Goal: Submit feedback/report problem: Submit feedback/report problem

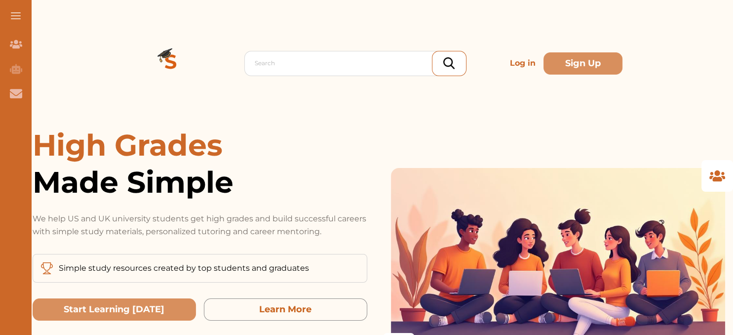
click at [526, 58] on p "Log in" at bounding box center [523, 63] width 34 height 20
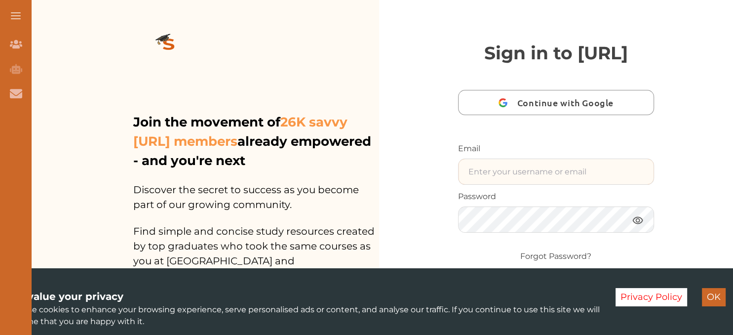
click at [484, 184] on input "text" at bounding box center [556, 171] width 195 height 25
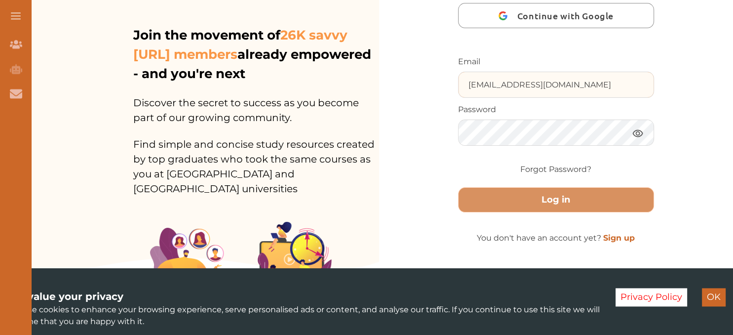
scroll to position [106, 0]
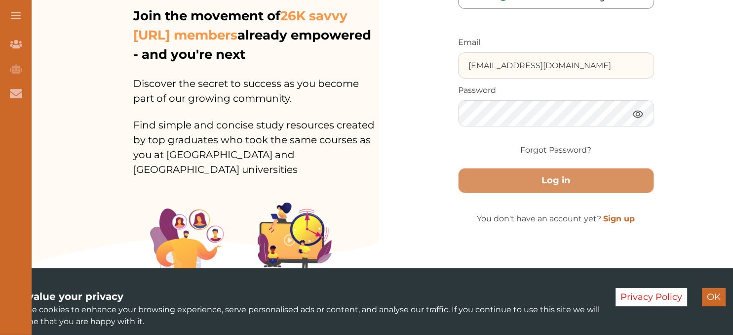
type input "[EMAIL_ADDRESS][DOMAIN_NAME]"
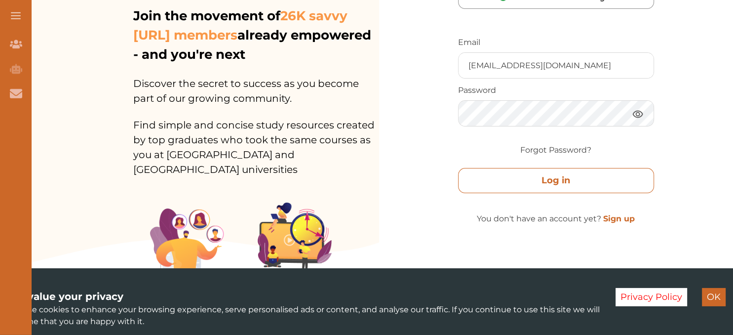
click at [593, 193] on button "Log in" at bounding box center [556, 180] width 196 height 25
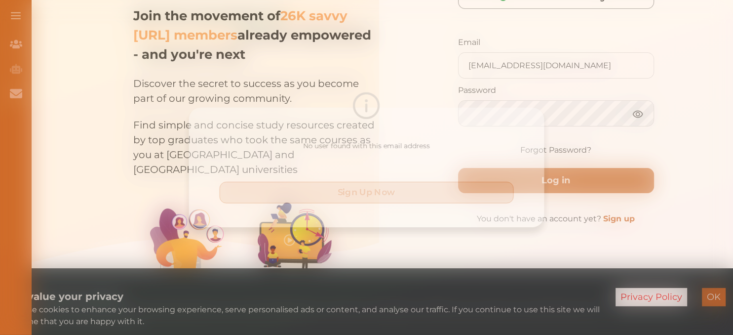
click at [473, 193] on button "Sign Up Now" at bounding box center [367, 193] width 304 height 22
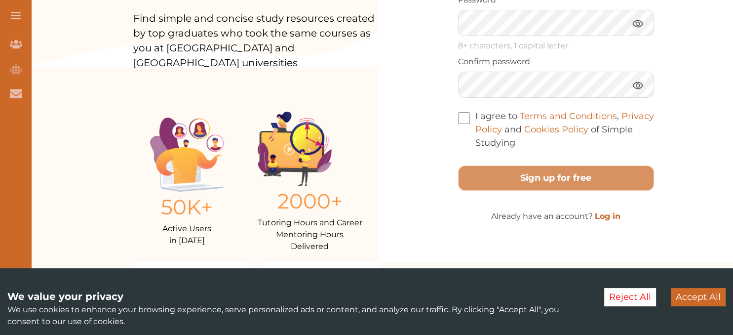
scroll to position [282, 0]
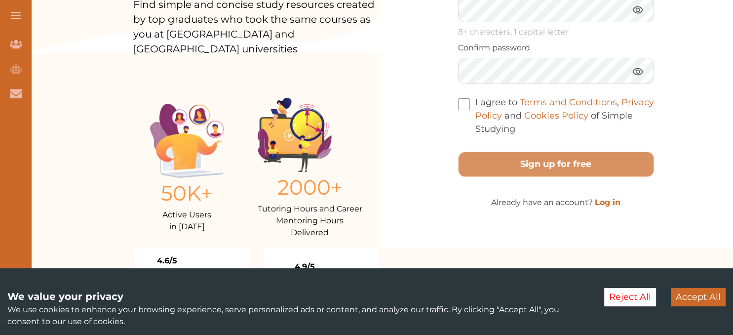
click at [608, 207] on link "Log in" at bounding box center [608, 201] width 26 height 9
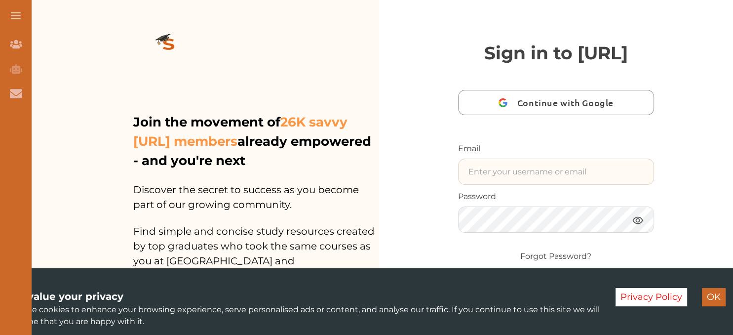
click at [558, 184] on input "text" at bounding box center [556, 171] width 195 height 25
type input "[EMAIL_ADDRESS][DOMAIN_NAME]"
click at [560, 274] on button "Log in" at bounding box center [556, 286] width 196 height 25
click at [439, 187] on button "Sign Up Now" at bounding box center [367, 193] width 304 height 22
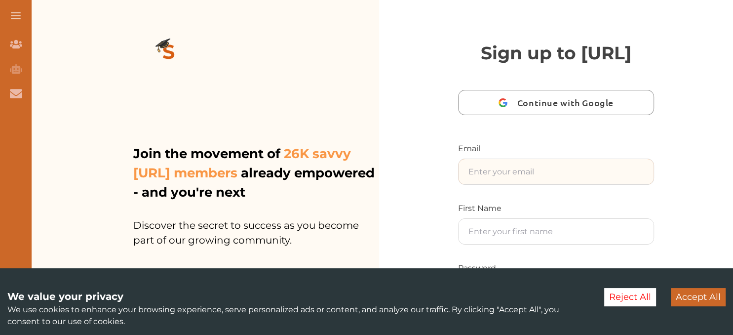
click at [558, 184] on input "text" at bounding box center [556, 171] width 195 height 25
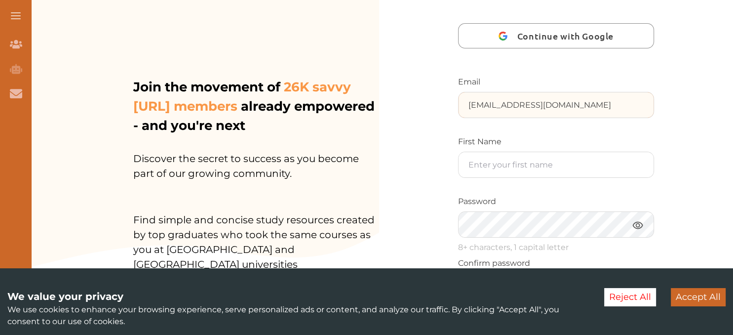
scroll to position [77, 0]
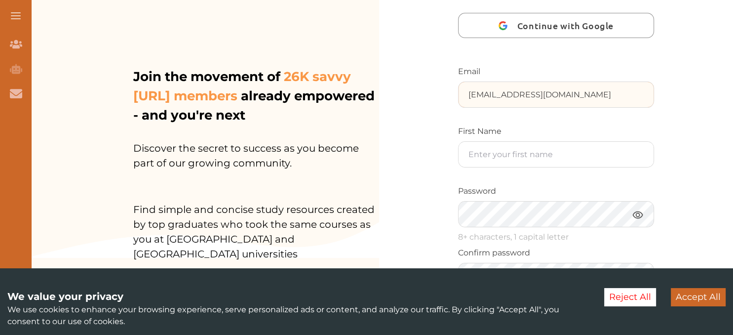
type input "[EMAIL_ADDRESS][DOMAIN_NAME]"
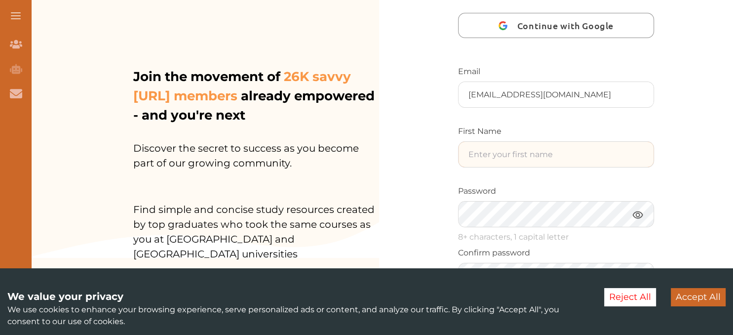
click at [564, 167] on input "text" at bounding box center [556, 154] width 195 height 25
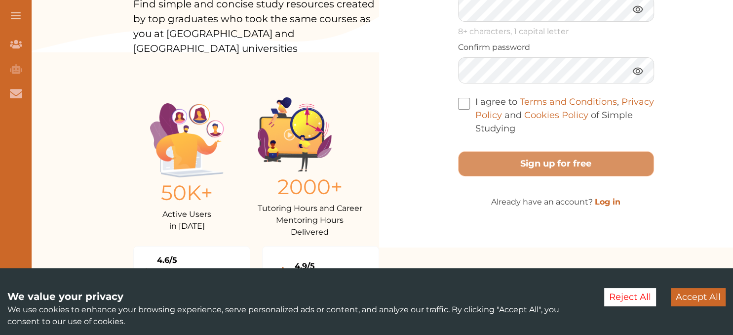
scroll to position [281, 0]
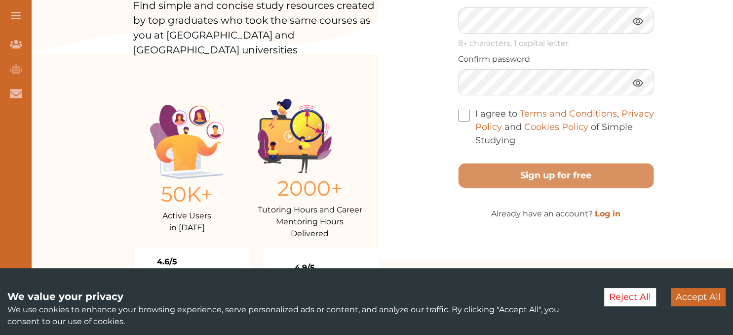
click at [612, 218] on link "Log in" at bounding box center [608, 213] width 26 height 9
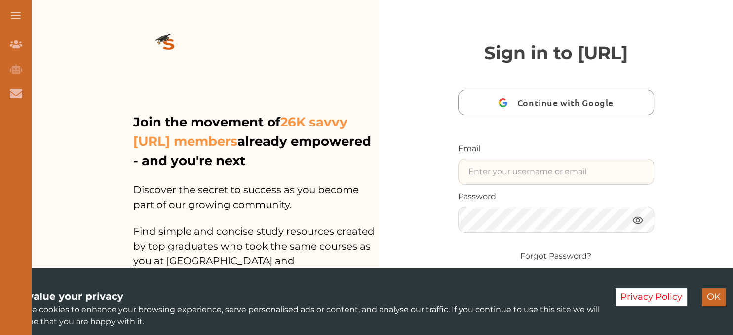
click at [543, 184] on input "text" at bounding box center [556, 171] width 195 height 25
type input "[EMAIL_ADDRESS][DOMAIN_NAME]"
click at [634, 214] on img at bounding box center [638, 220] width 12 height 12
click at [556, 274] on button "Log in" at bounding box center [556, 286] width 196 height 25
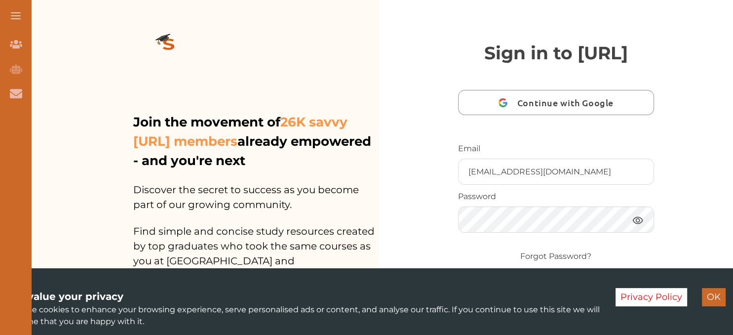
click at [422, 52] on div "No user found with this email address Sign Up Now" at bounding box center [366, 167] width 733 height 335
click at [612, 320] on link "Sign up" at bounding box center [619, 324] width 32 height 9
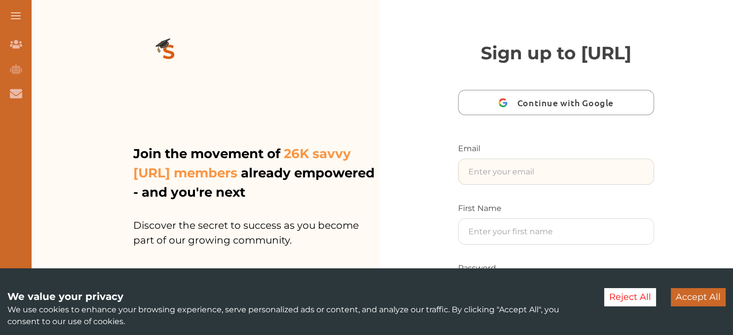
click at [525, 184] on input "text" at bounding box center [556, 171] width 195 height 25
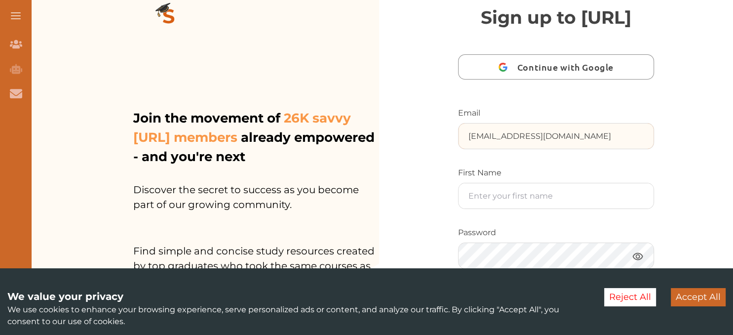
scroll to position [54, 0]
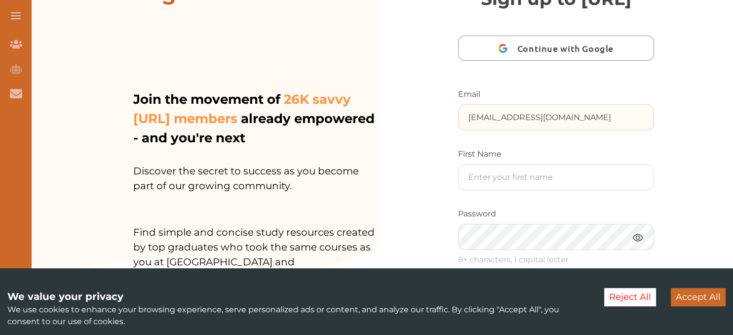
type input "[EMAIL_ADDRESS][DOMAIN_NAME]"
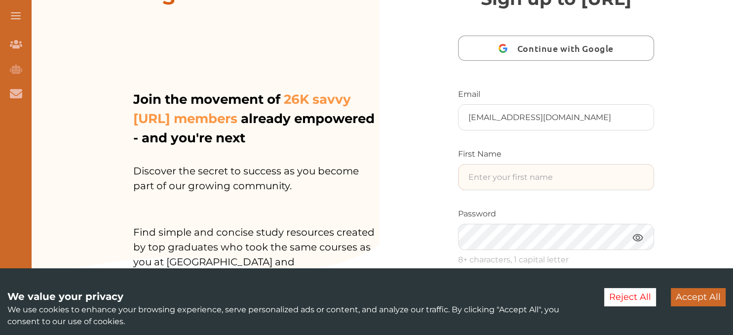
click at [515, 190] on input "text" at bounding box center [556, 176] width 195 height 25
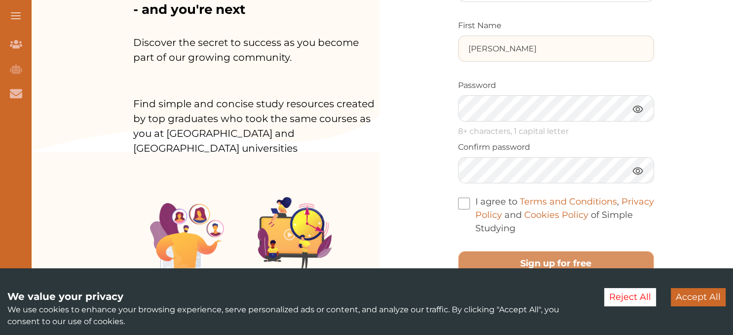
scroll to position [184, 0]
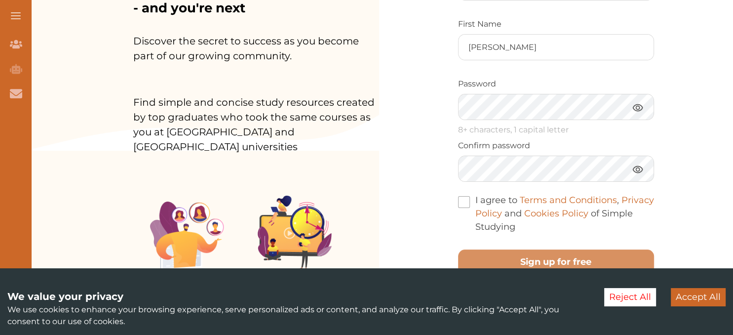
drag, startPoint x: 475, startPoint y: 226, endPoint x: 464, endPoint y: 230, distance: 11.6
click at [464, 230] on label "I agree to Terms and Conditions , Privacy Policy and Cookies Policy of Simple S…" at bounding box center [556, 214] width 196 height 40
click at [464, 208] on span at bounding box center [464, 202] width 12 height 12
click at [515, 220] on input "I agree to Terms and Conditions , Privacy Policy and Cookies Policy of Simple S…" at bounding box center [515, 220] width 0 height 0
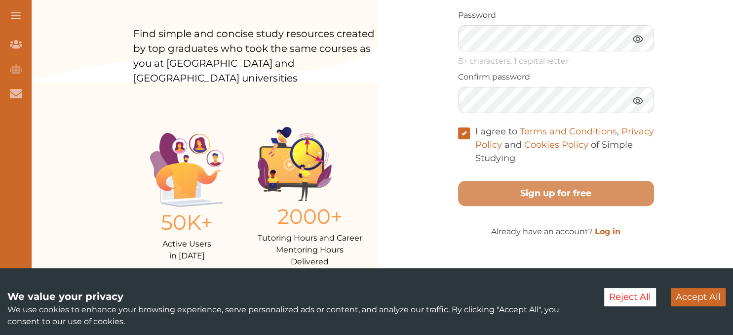
scroll to position [277, 0]
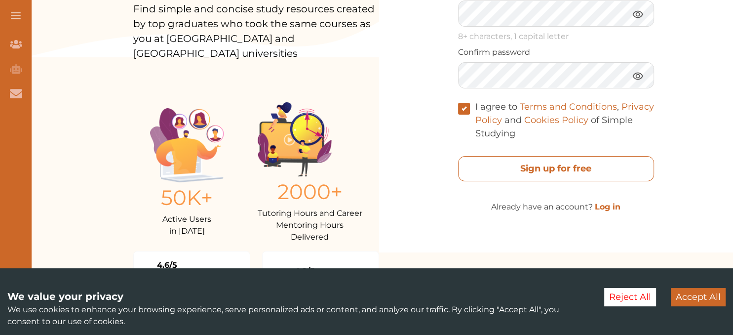
click at [580, 181] on free "Sign up for free" at bounding box center [556, 168] width 196 height 25
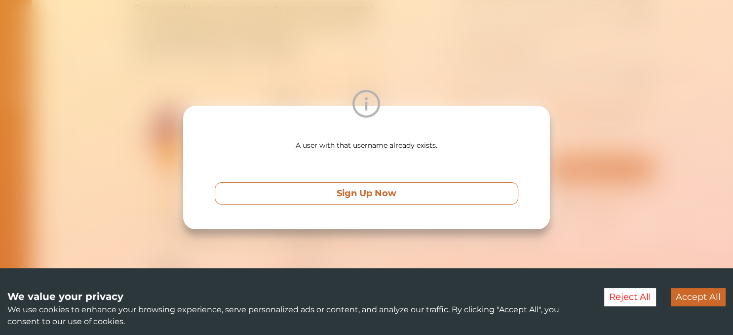
click at [430, 192] on button "Sign Up Now" at bounding box center [367, 193] width 304 height 22
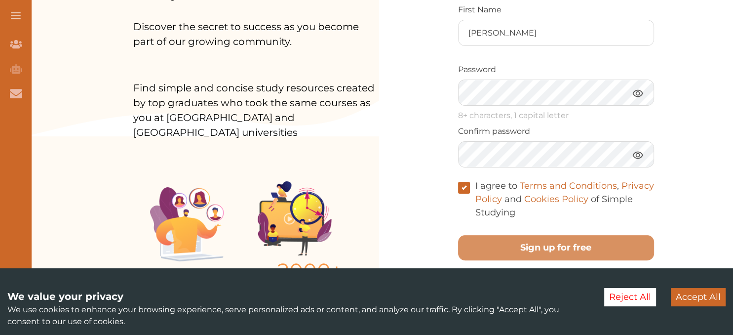
scroll to position [61, 0]
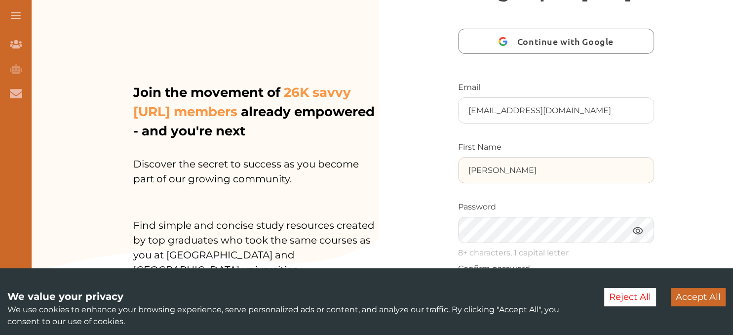
click at [509, 183] on input "[PERSON_NAME]" at bounding box center [556, 169] width 195 height 25
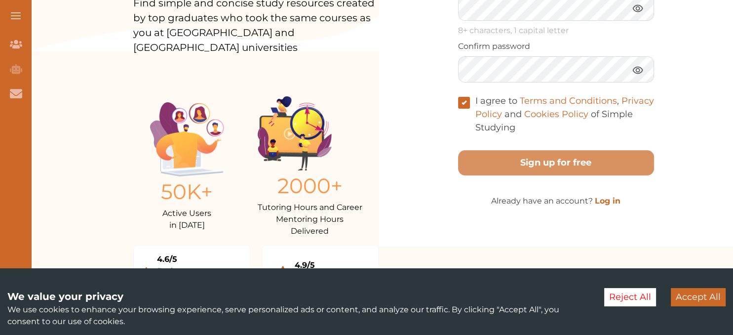
scroll to position [286, 0]
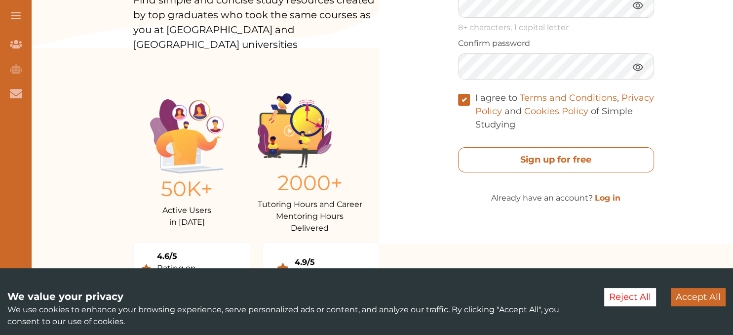
click at [557, 172] on free "Sign up for free" at bounding box center [556, 159] width 196 height 25
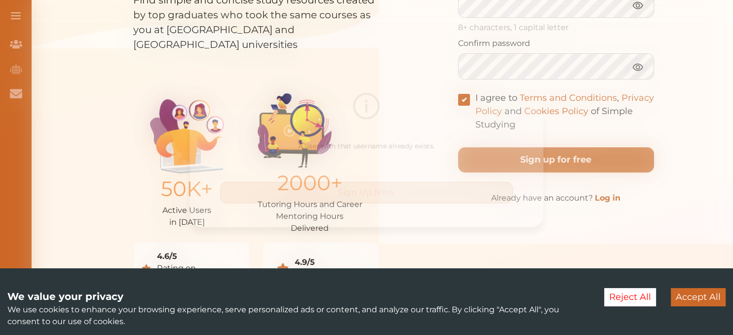
click at [418, 200] on button "Sign Up Now" at bounding box center [367, 193] width 304 height 22
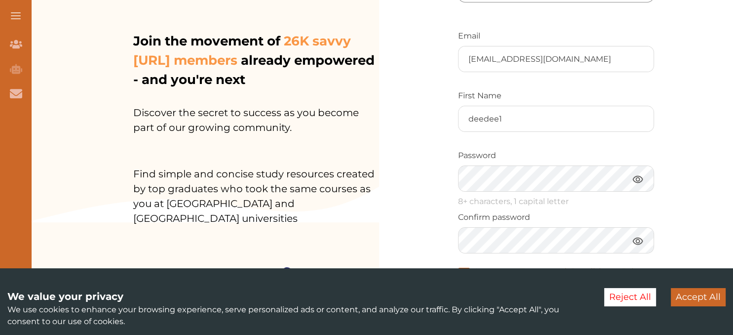
scroll to position [112, 0]
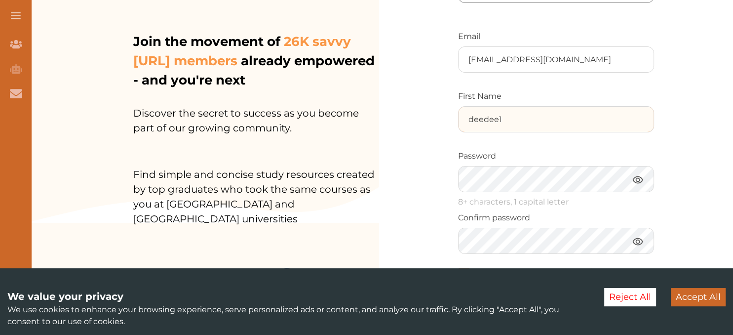
drag, startPoint x: 518, startPoint y: 149, endPoint x: 335, endPoint y: 165, distance: 184.4
click at [459, 132] on input "deedee1" at bounding box center [556, 119] width 195 height 25
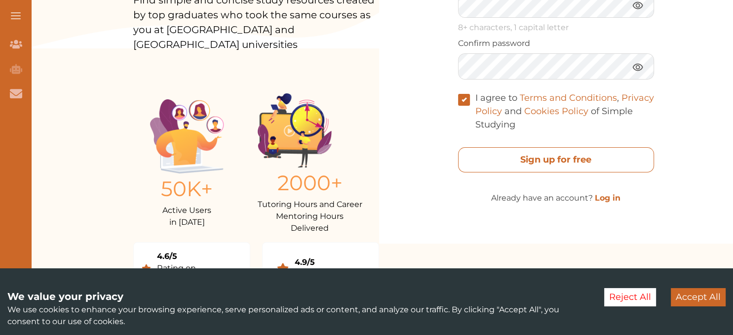
click at [586, 172] on free "Sign up for free" at bounding box center [556, 159] width 196 height 25
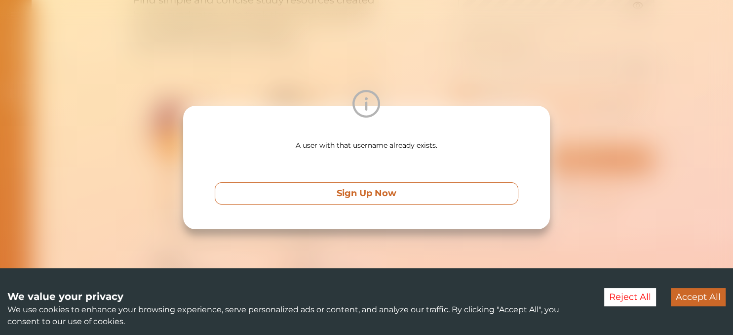
click at [410, 186] on button "Sign Up Now" at bounding box center [367, 193] width 304 height 22
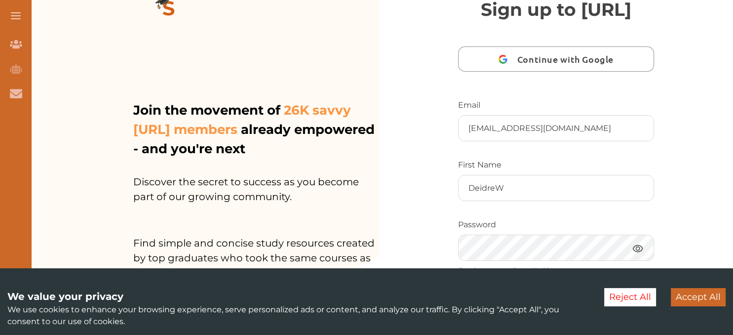
scroll to position [50, 0]
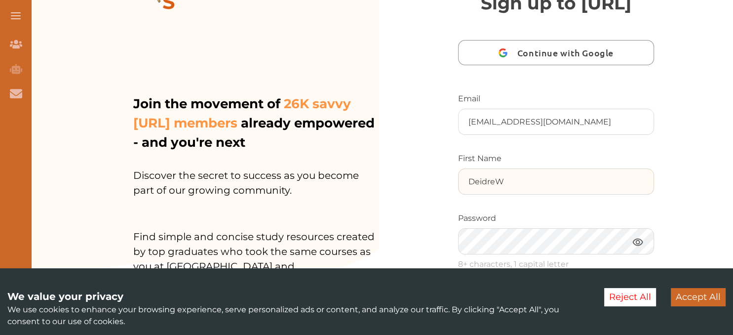
drag, startPoint x: 527, startPoint y: 205, endPoint x: 283, endPoint y: 193, distance: 244.7
click at [459, 192] on input "DeidreW" at bounding box center [556, 181] width 195 height 25
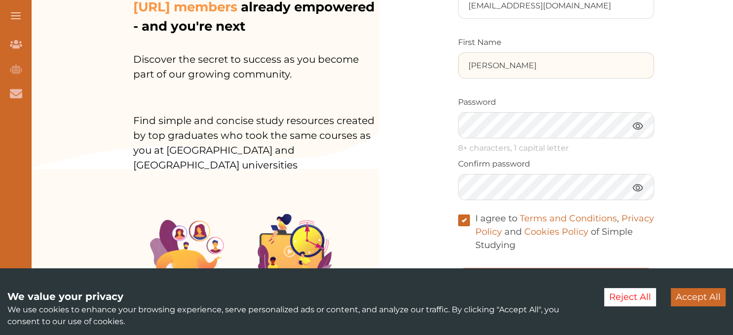
scroll to position [205, 0]
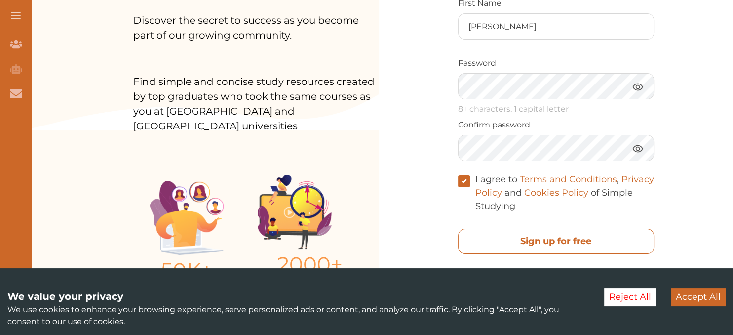
click at [621, 254] on free "Sign up for free" at bounding box center [556, 241] width 196 height 25
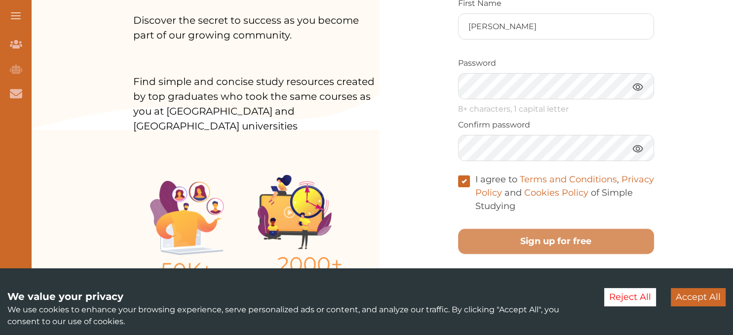
click at [465, 198] on button "Sign Up Now" at bounding box center [367, 193] width 304 height 22
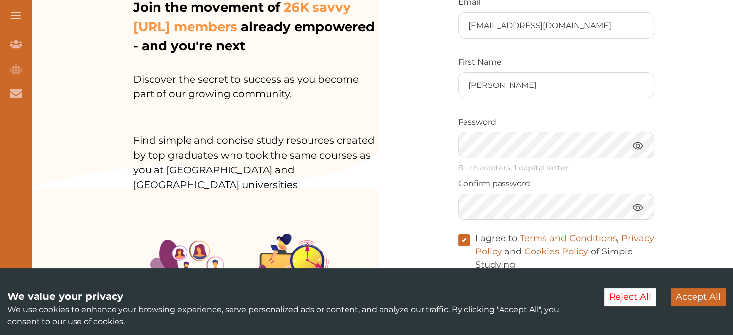
scroll to position [148, 0]
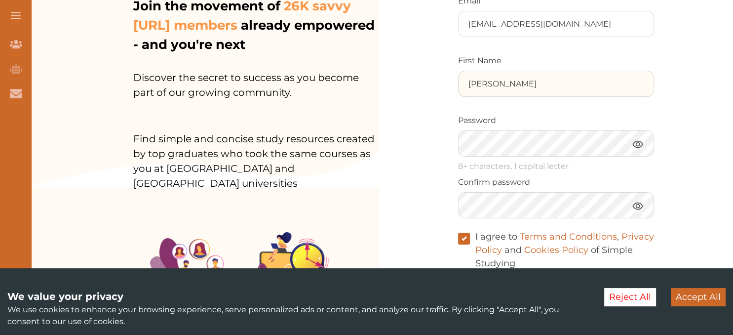
drag, startPoint x: 523, startPoint y: 116, endPoint x: 385, endPoint y: 119, distance: 138.3
click at [459, 96] on input "ShawnDee" at bounding box center [556, 83] width 195 height 25
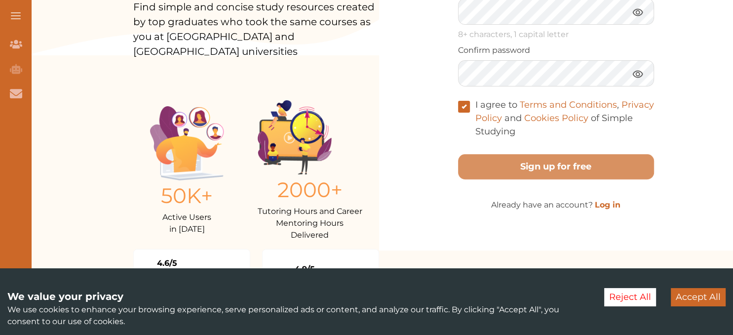
scroll to position [284, 0]
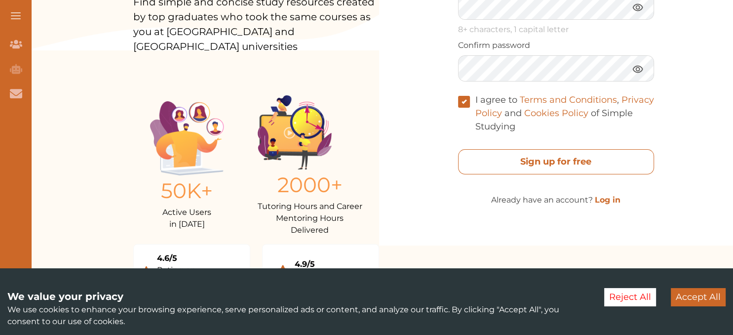
type input "sasashawn"
click at [587, 174] on free "Sign up for free" at bounding box center [556, 161] width 196 height 25
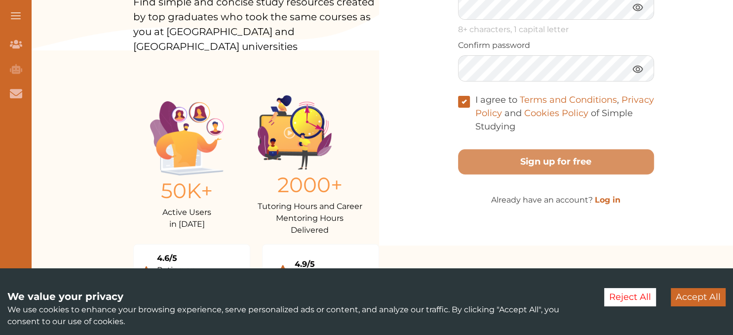
click at [419, 196] on button "Sign Up Now" at bounding box center [367, 193] width 304 height 22
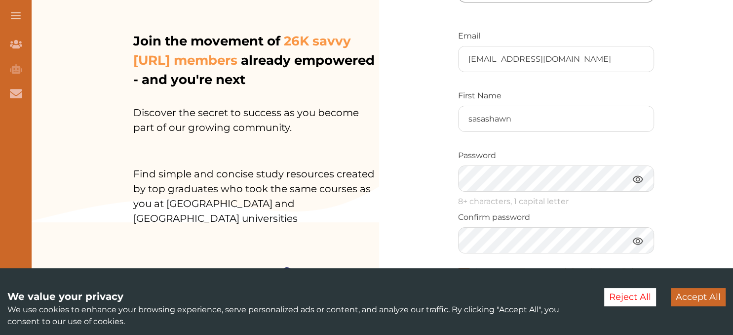
scroll to position [117, 0]
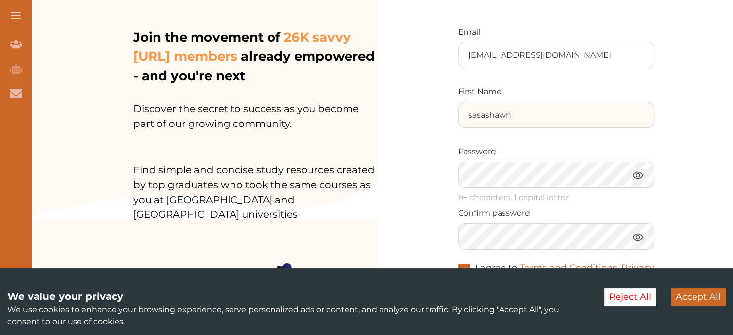
drag, startPoint x: 543, startPoint y: 139, endPoint x: 410, endPoint y: 142, distance: 132.3
click at [459, 127] on input "sasashawn" at bounding box center [556, 114] width 195 height 25
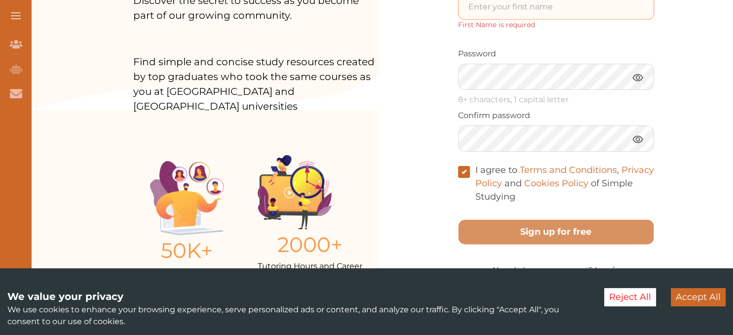
scroll to position [257, 0]
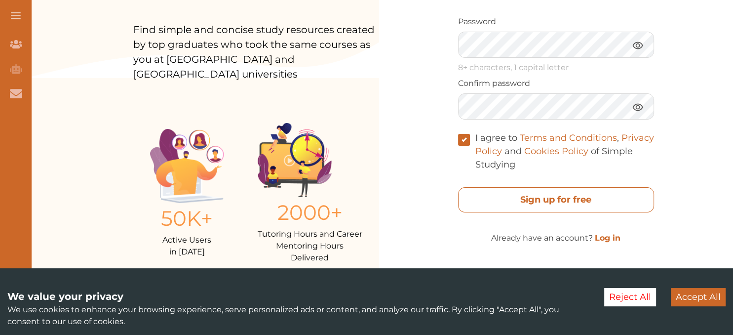
click at [580, 212] on free "Sign up for free" at bounding box center [556, 199] width 196 height 25
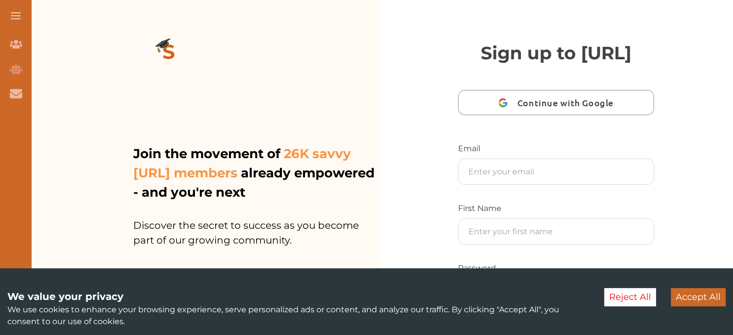
drag, startPoint x: 546, startPoint y: 179, endPoint x: 548, endPoint y: 203, distance: 24.4
click at [548, 185] on div "Email" at bounding box center [556, 164] width 196 height 42
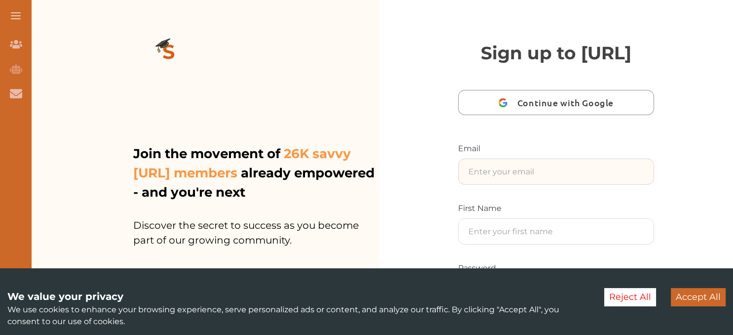
click at [548, 184] on input "text" at bounding box center [556, 171] width 195 height 25
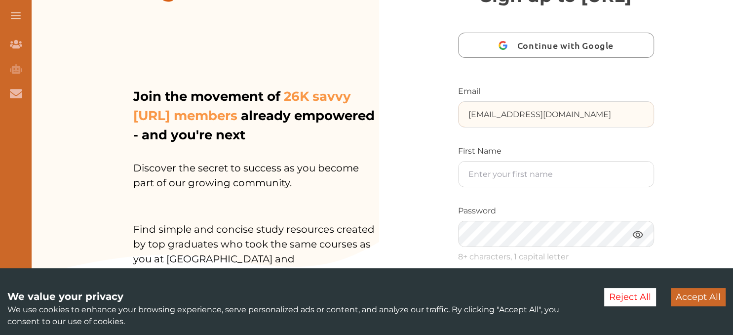
scroll to position [90, 0]
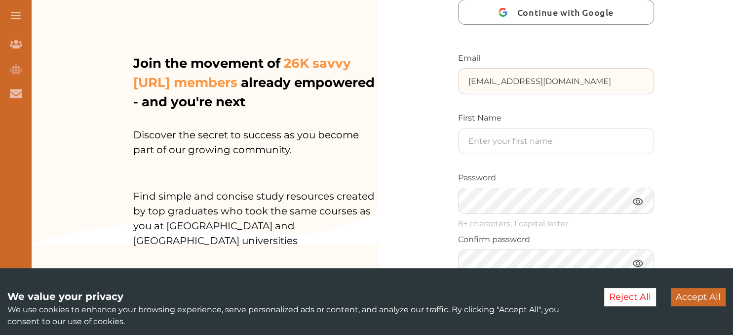
type input "[EMAIL_ADDRESS][DOMAIN_NAME]"
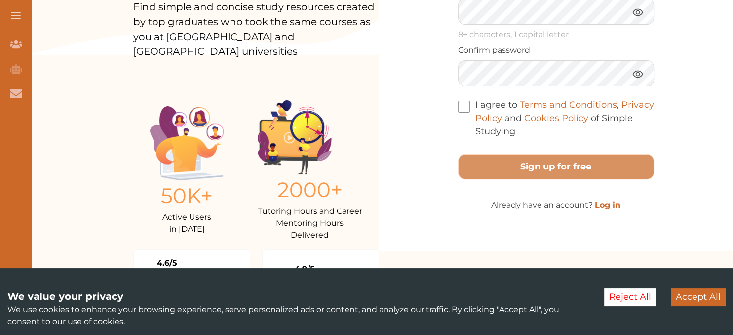
scroll to position [286, 0]
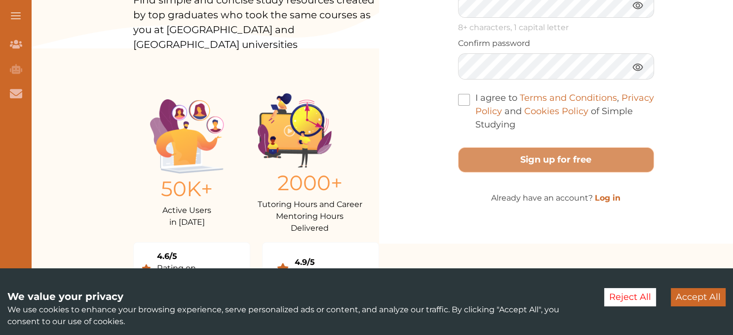
click at [468, 131] on label "I agree to Terms and Conditions , Privacy Policy and Cookies Policy of Simple S…" at bounding box center [556, 111] width 196 height 40
click at [515, 118] on input "I agree to Terms and Conditions , Privacy Policy and Cookies Policy of Simple S…" at bounding box center [515, 118] width 0 height 0
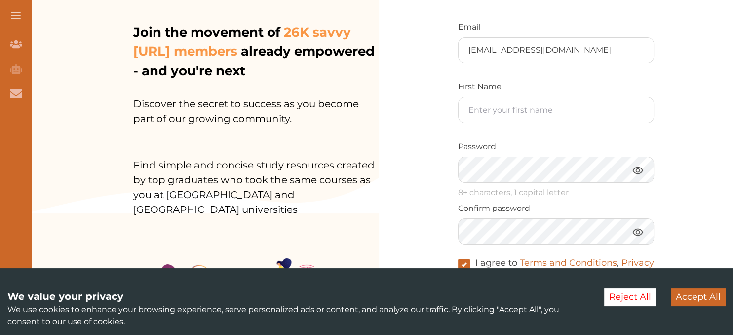
scroll to position [124, 0]
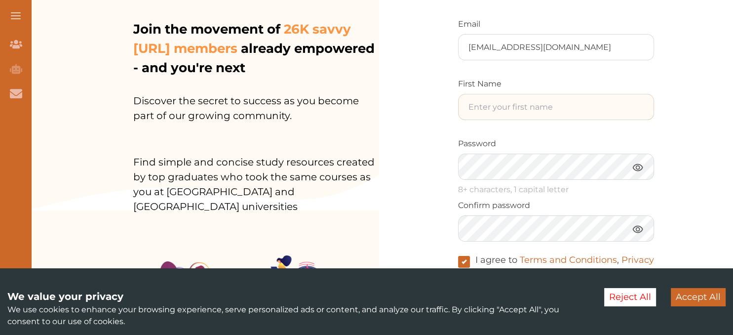
click at [609, 119] on input "text" at bounding box center [556, 106] width 195 height 25
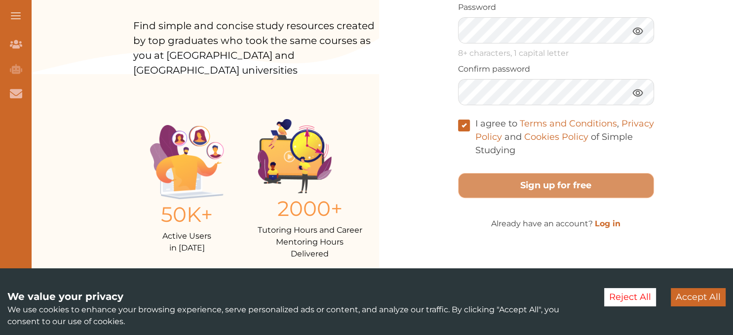
scroll to position [286, 0]
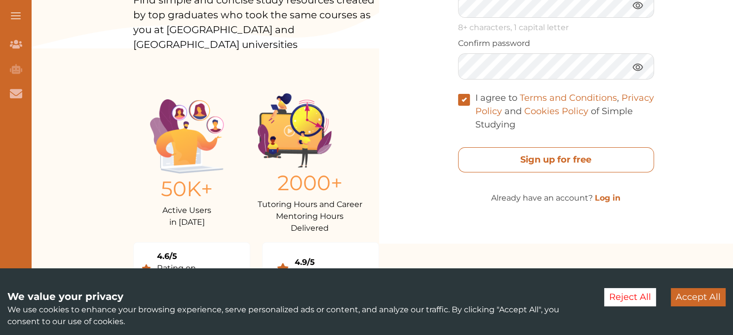
type input "Dee"
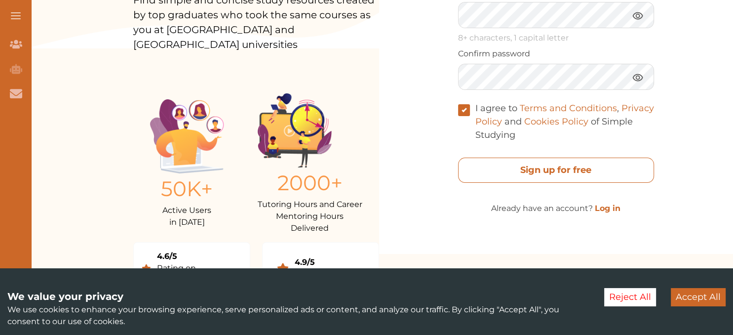
click at [577, 181] on div "Sign up for free" at bounding box center [556, 168] width 196 height 29
click at [575, 183] on free "Sign up for free" at bounding box center [556, 169] width 196 height 25
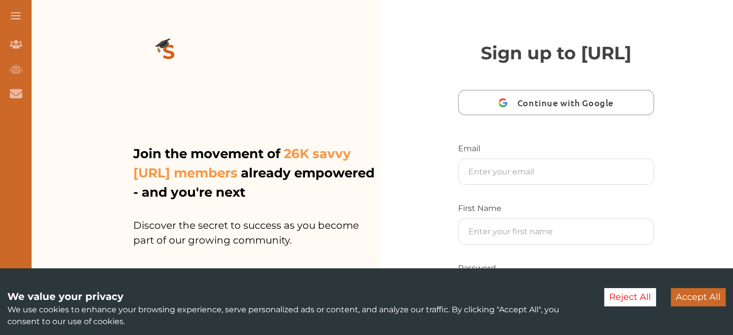
click at [706, 298] on button "Accept All" at bounding box center [698, 297] width 55 height 18
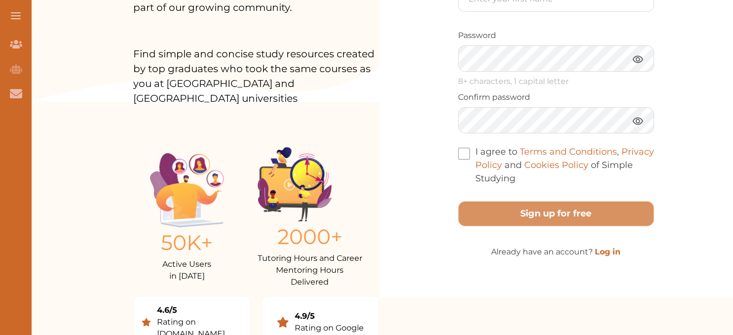
scroll to position [234, 0]
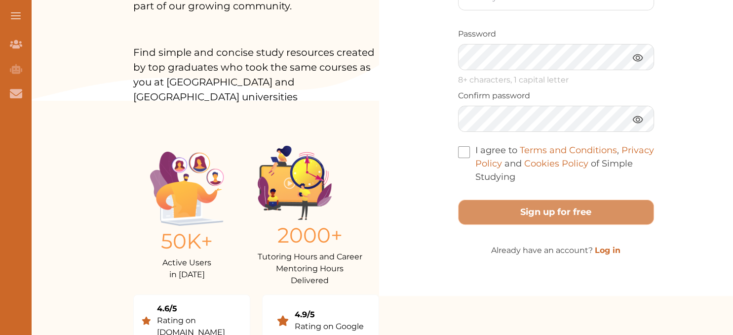
click at [606, 255] on link "Log in" at bounding box center [608, 249] width 26 height 9
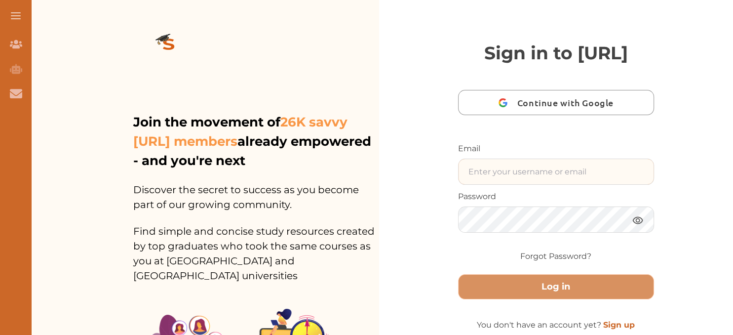
click at [540, 184] on input "text" at bounding box center [556, 171] width 195 height 25
type input "[EMAIL_ADDRESS][DOMAIN_NAME]"
click at [640, 226] on img at bounding box center [638, 220] width 12 height 12
click at [637, 226] on img at bounding box center [638, 220] width 12 height 12
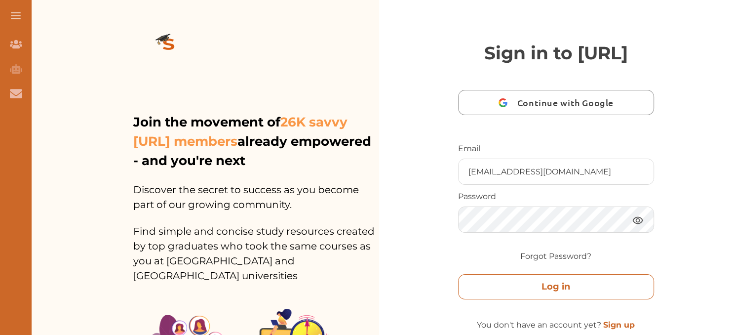
click at [582, 299] on button "Log in" at bounding box center [556, 286] width 196 height 25
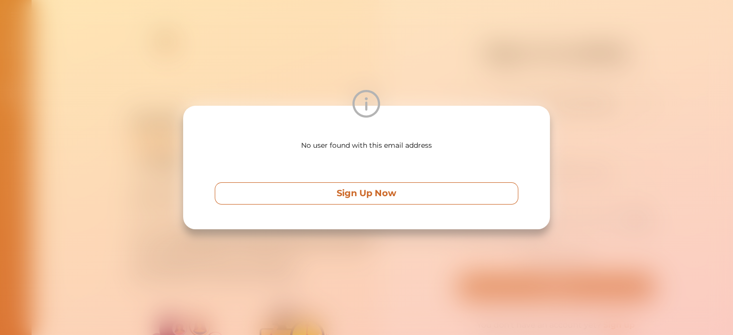
click at [433, 186] on button "Sign Up Now" at bounding box center [367, 193] width 304 height 22
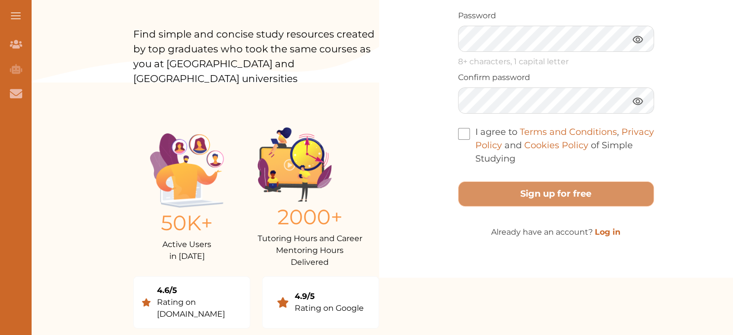
scroll to position [251, 0]
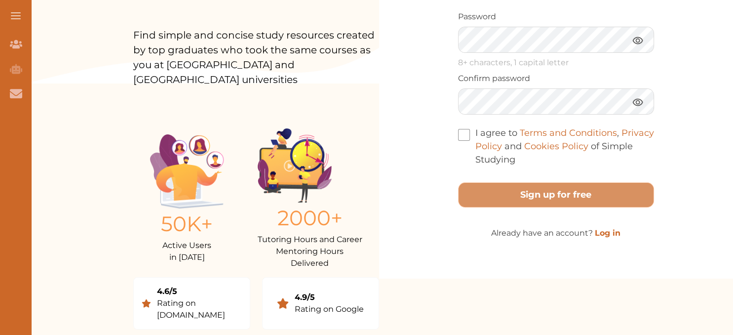
click at [613, 237] on link "Log in" at bounding box center [608, 232] width 26 height 9
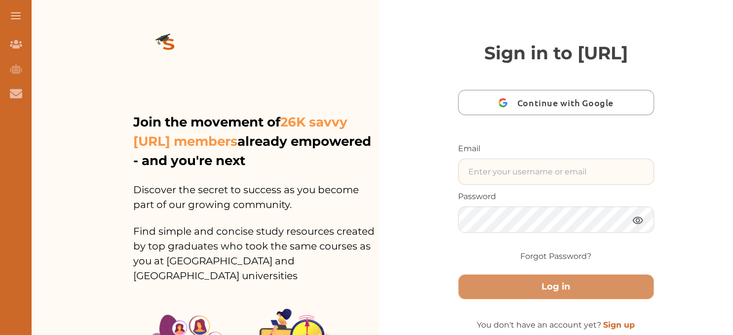
click at [512, 184] on input "text" at bounding box center [556, 171] width 195 height 25
type input "s"
type input "[EMAIL_ADDRESS][DOMAIN_NAME]"
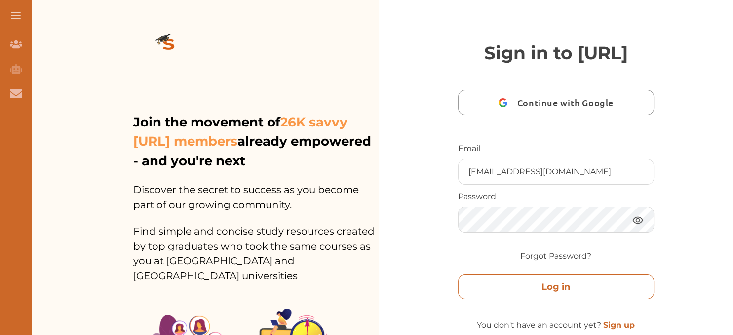
click at [623, 299] on button "Log in" at bounding box center [556, 286] width 196 height 25
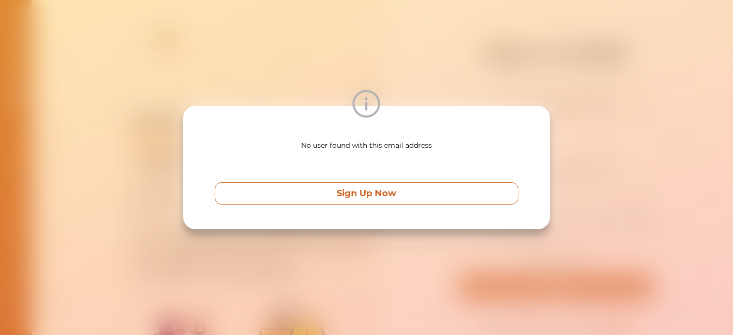
click at [447, 189] on button "Sign Up Now" at bounding box center [367, 193] width 304 height 22
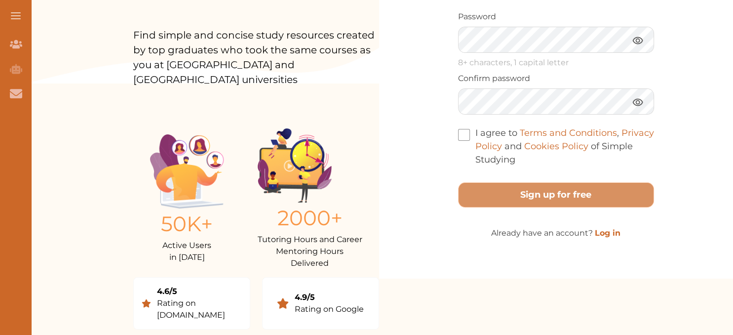
scroll to position [286, 0]
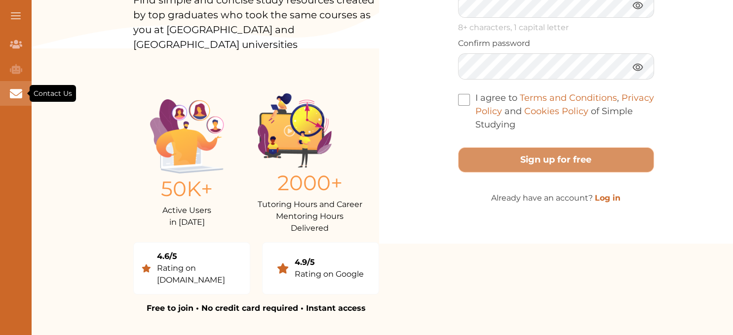
click at [10, 94] on icon "Contact Us" at bounding box center [16, 93] width 12 height 9
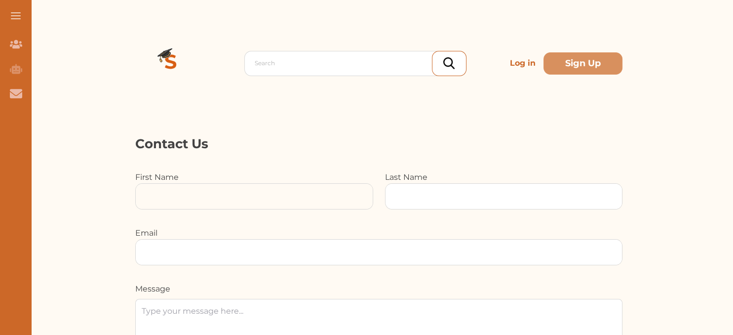
click at [269, 205] on input at bounding box center [254, 196] width 237 height 25
type input "dee"
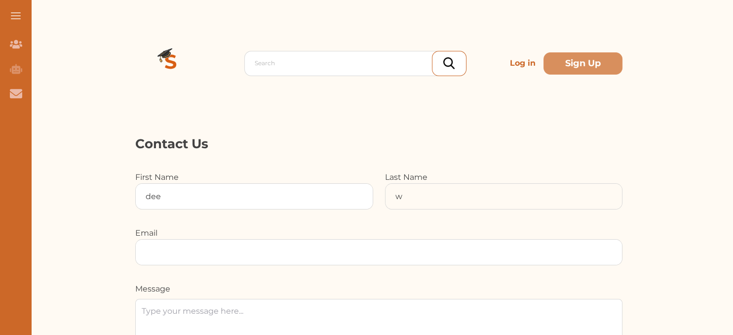
click at [416, 202] on input "w" at bounding box center [504, 196] width 237 height 25
type input "[PERSON_NAME]"
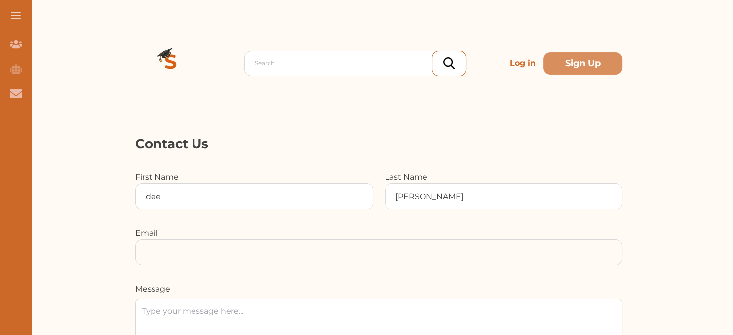
click at [325, 254] on input at bounding box center [379, 251] width 486 height 25
type input "[EMAIL_ADDRESS][DOMAIN_NAME]"
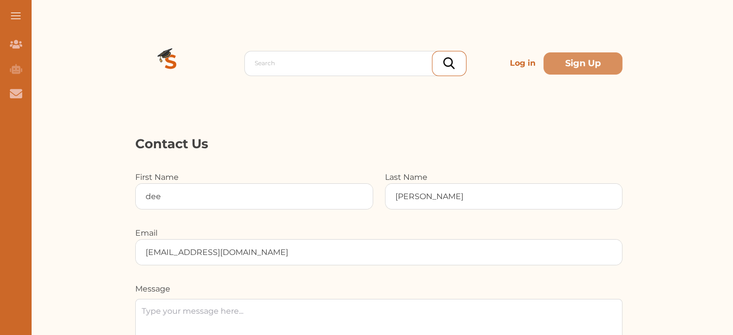
click at [369, 299] on textarea at bounding box center [378, 330] width 487 height 63
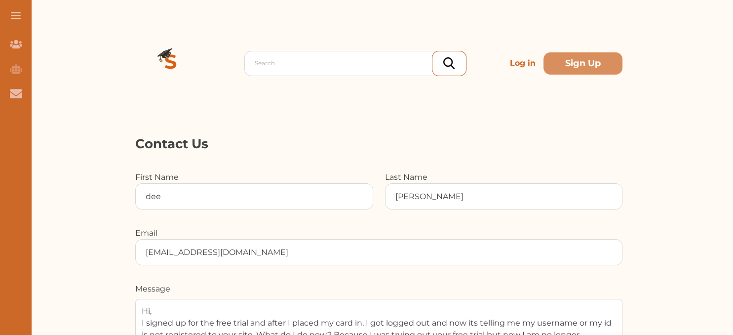
click at [564, 299] on textarea "Hi, I signed up for the free trial and after I placed my card in, I got logged …" at bounding box center [378, 330] width 487 height 63
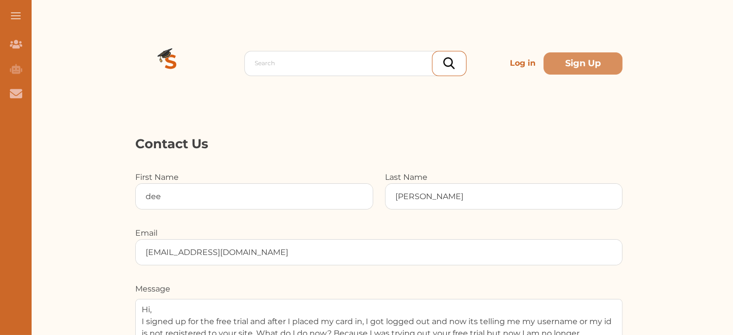
click at [429, 299] on textarea "Hi, I signed up for the free trial and after I placed my card in, I got logged …" at bounding box center [378, 330] width 487 height 63
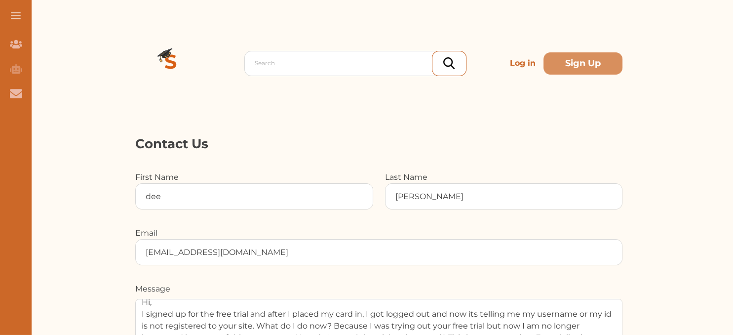
scroll to position [26, 0]
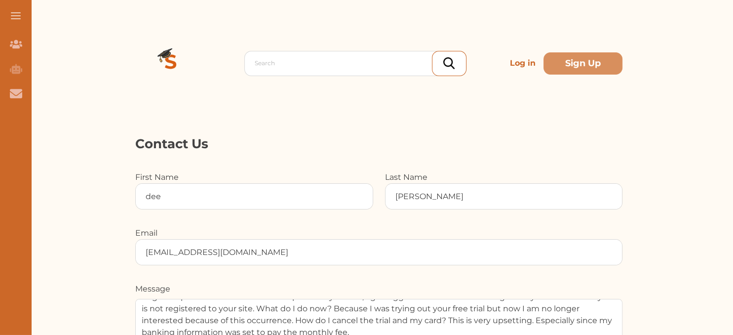
type textarea "Hi, I signed up for the free trial and after I placed my card in, I got logged …"
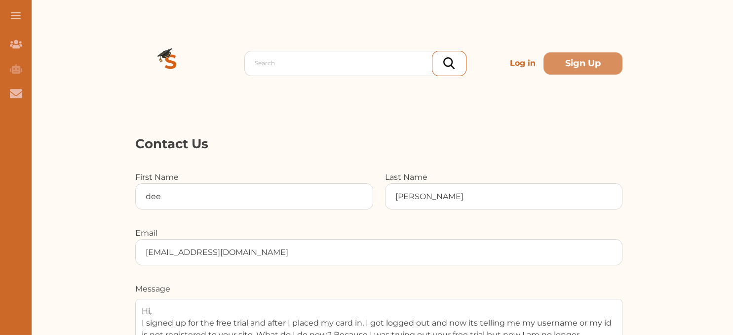
drag, startPoint x: 457, startPoint y: 101, endPoint x: 83, endPoint y: 21, distance: 381.8
click at [135, 299] on textarea "Hi, I signed up for the free trial and after I placed my card in, I got logged …" at bounding box center [378, 330] width 487 height 63
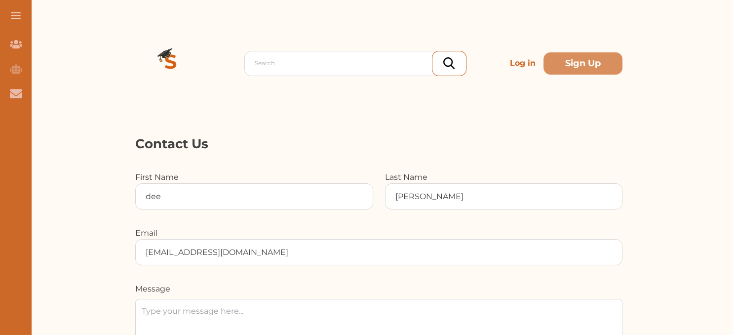
drag, startPoint x: 550, startPoint y: 180, endPoint x: 462, endPoint y: 172, distance: 88.2
drag, startPoint x: 462, startPoint y: 172, endPoint x: 544, endPoint y: 169, distance: 81.5
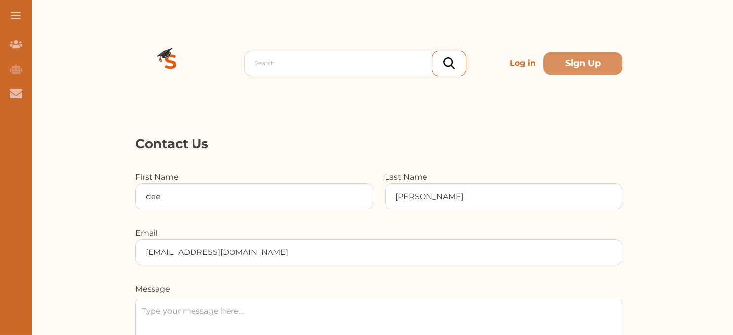
copy p "[EMAIL_ADDRESS]"
click at [518, 61] on p "Log in" at bounding box center [523, 63] width 34 height 20
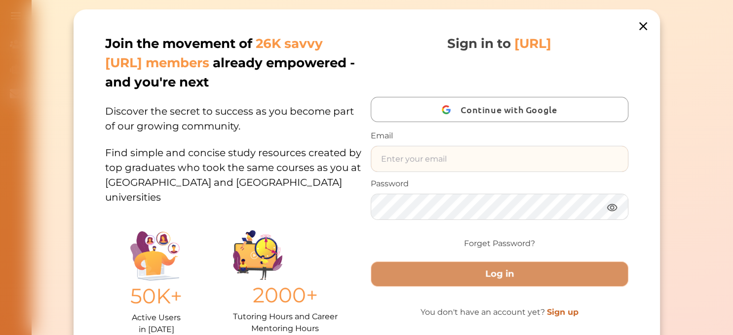
click at [429, 157] on input "text" at bounding box center [499, 158] width 257 height 25
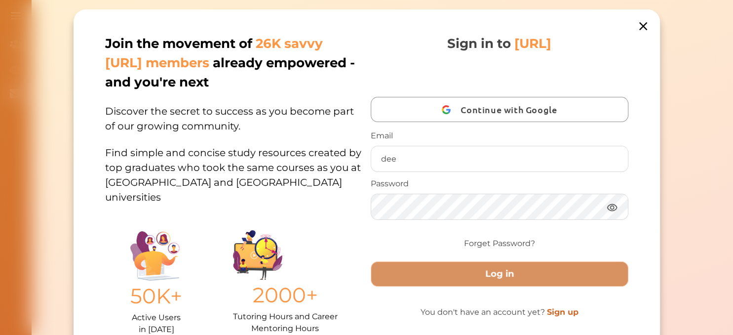
click at [569, 310] on div "Sign in to [URL] Continue with Google Email dee Password Forget Password? Log i…" at bounding box center [499, 225] width 258 height 382
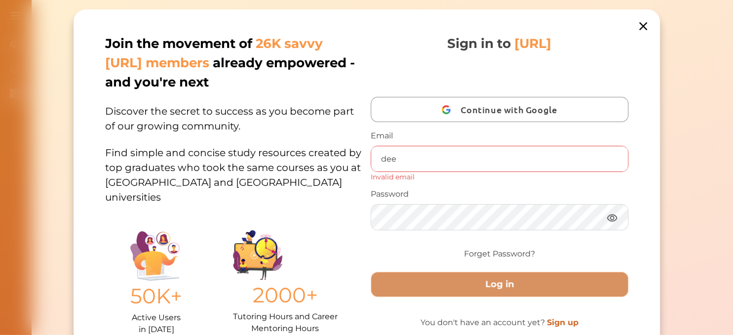
scroll to position [296, 0]
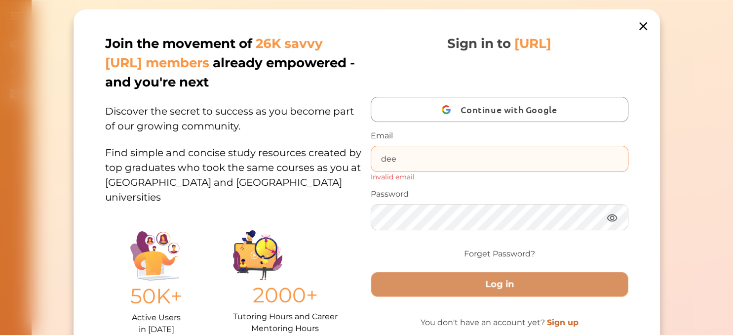
click at [445, 151] on input "dee" at bounding box center [499, 158] width 257 height 25
type input "d"
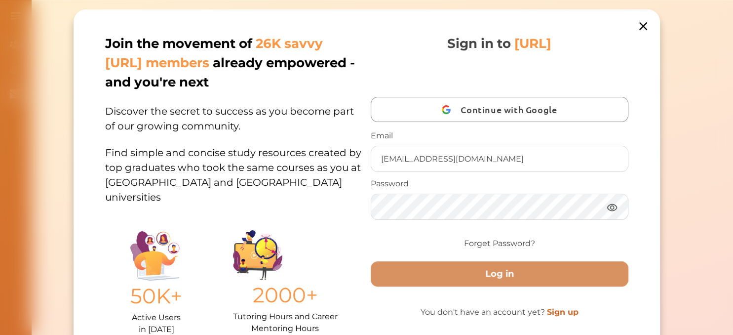
click at [614, 204] on img at bounding box center [612, 207] width 12 height 12
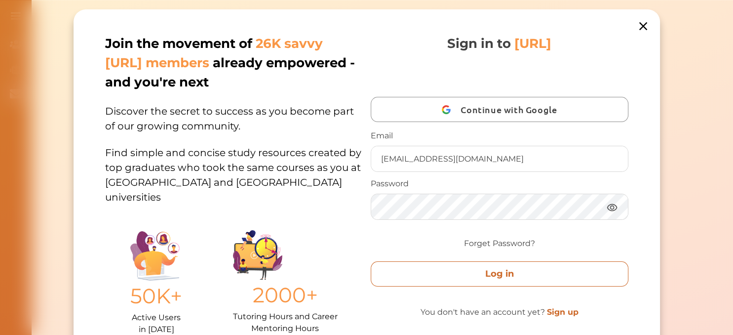
click at [555, 271] on button "Log in" at bounding box center [499, 273] width 258 height 25
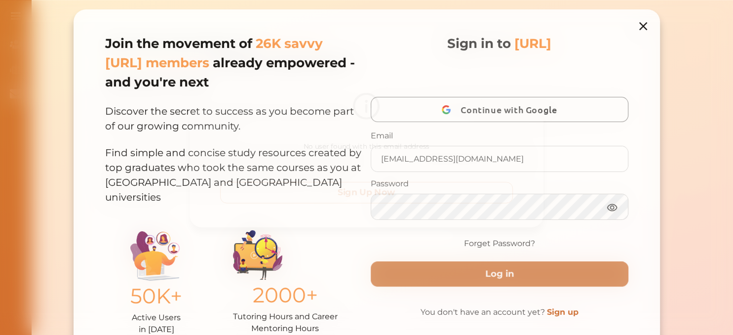
click at [443, 195] on button "Sign Up Now" at bounding box center [367, 193] width 304 height 22
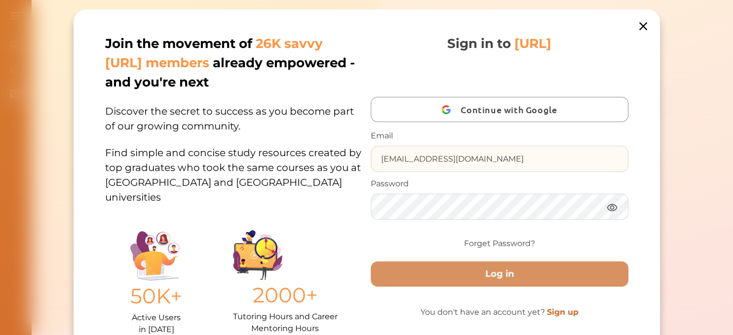
click at [433, 160] on input "[EMAIL_ADDRESS][DOMAIN_NAME]" at bounding box center [499, 158] width 257 height 25
click at [434, 160] on input "[EMAIL_ADDRESS][DOMAIN_NAME]" at bounding box center [499, 158] width 257 height 25
click at [560, 151] on input "[EMAIL_ADDRESS][DOMAIN_NAME]" at bounding box center [499, 158] width 257 height 25
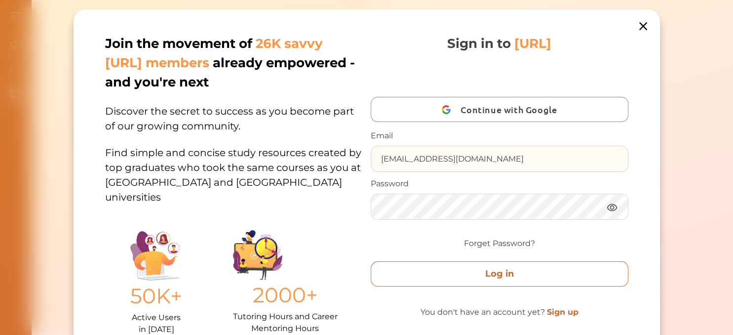
type input "[EMAIL_ADDRESS][DOMAIN_NAME]"
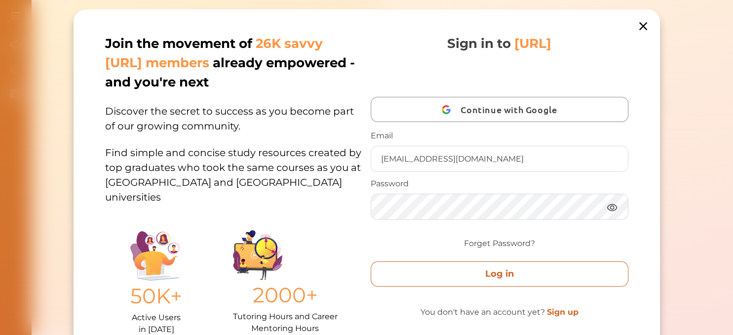
click at [499, 275] on button "Log in" at bounding box center [499, 273] width 258 height 25
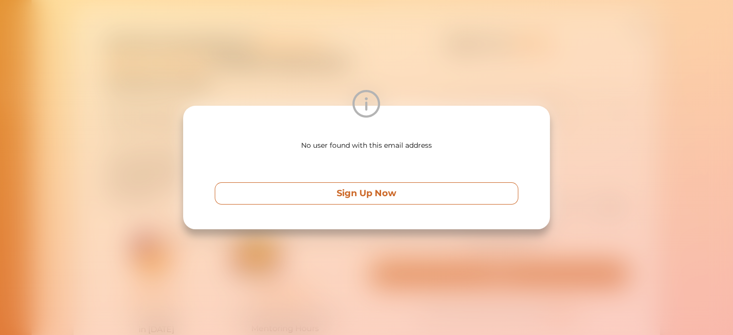
click at [418, 190] on button "Sign Up Now" at bounding box center [367, 193] width 304 height 22
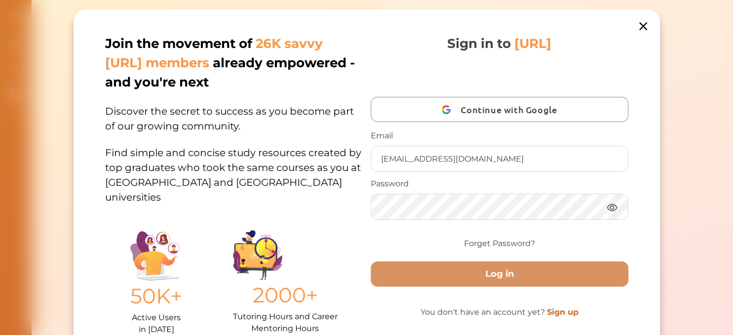
click at [559, 315] on link "Sign up" at bounding box center [562, 311] width 32 height 9
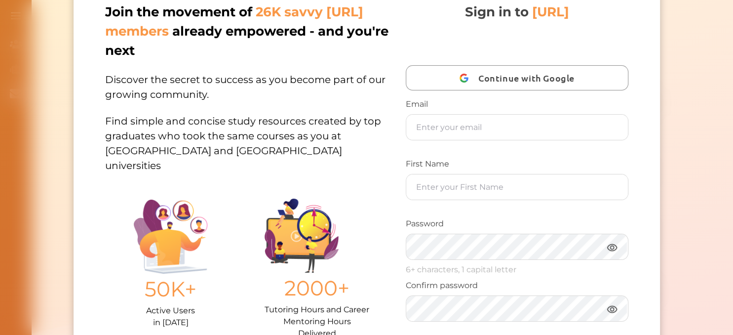
scroll to position [24, 0]
